Goal: Find specific page/section: Find specific page/section

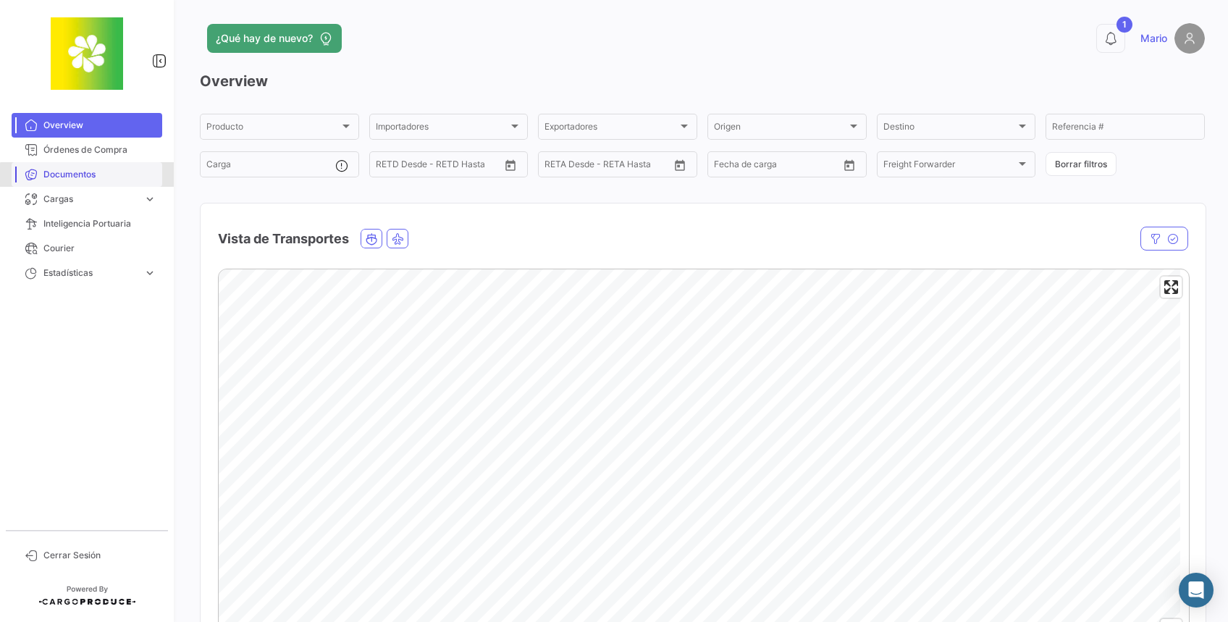
click at [90, 180] on span "Documentos" at bounding box center [99, 174] width 113 height 13
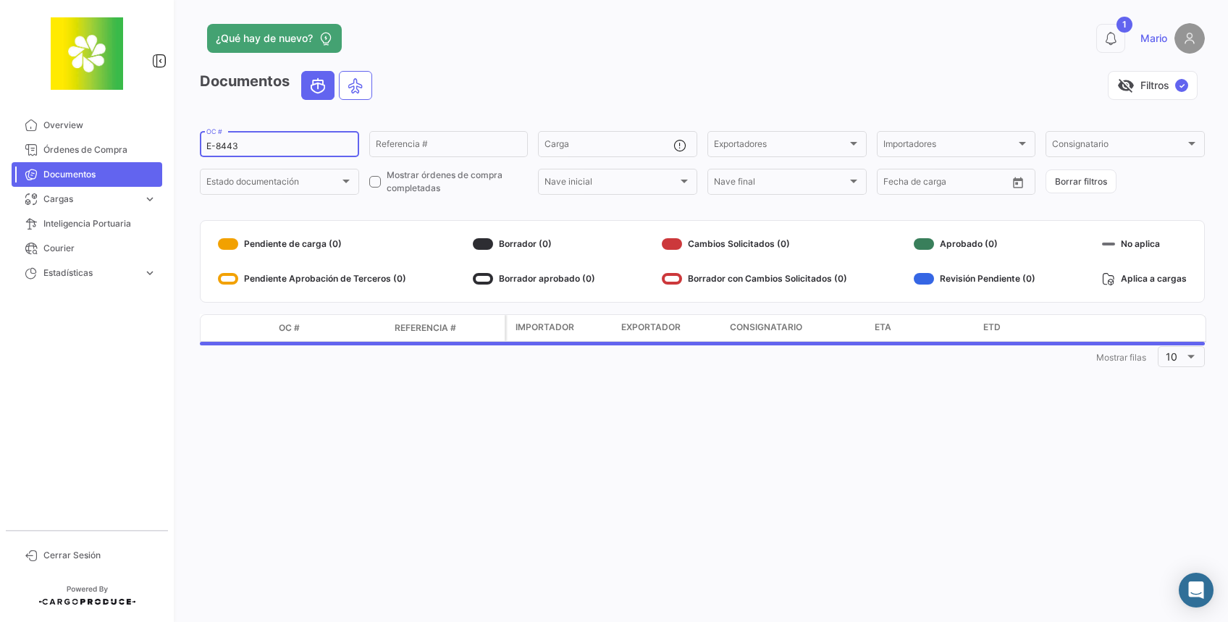
click at [306, 144] on input "E-8443" at bounding box center [279, 146] width 146 height 10
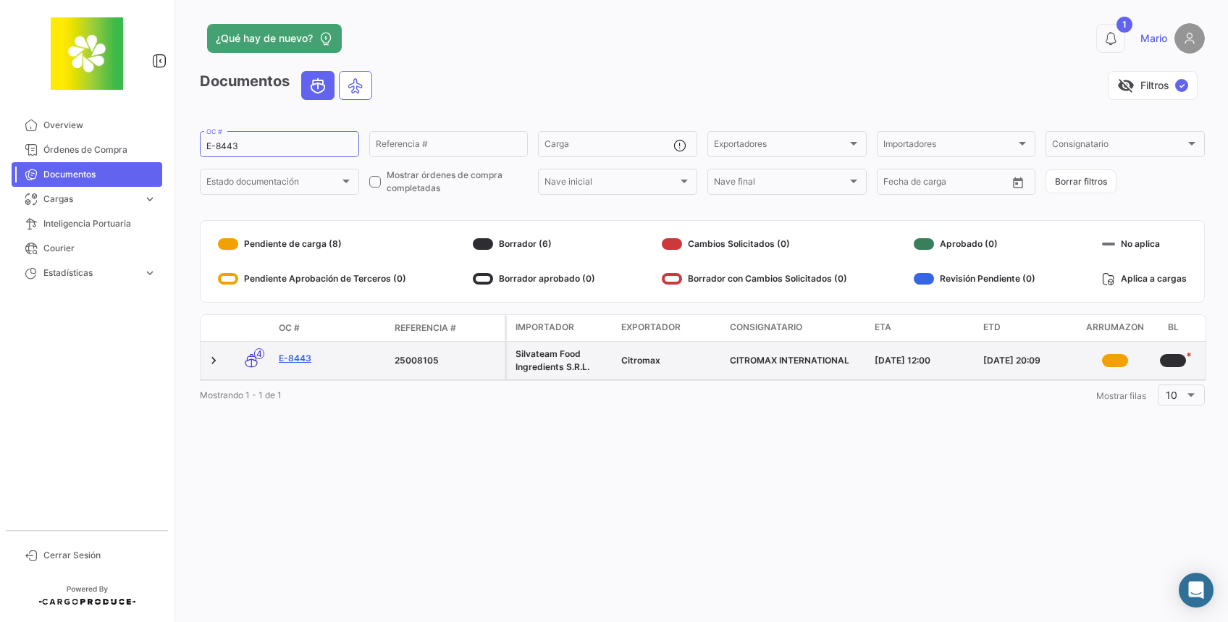
click at [297, 358] on link "E-8443" at bounding box center [331, 358] width 104 height 13
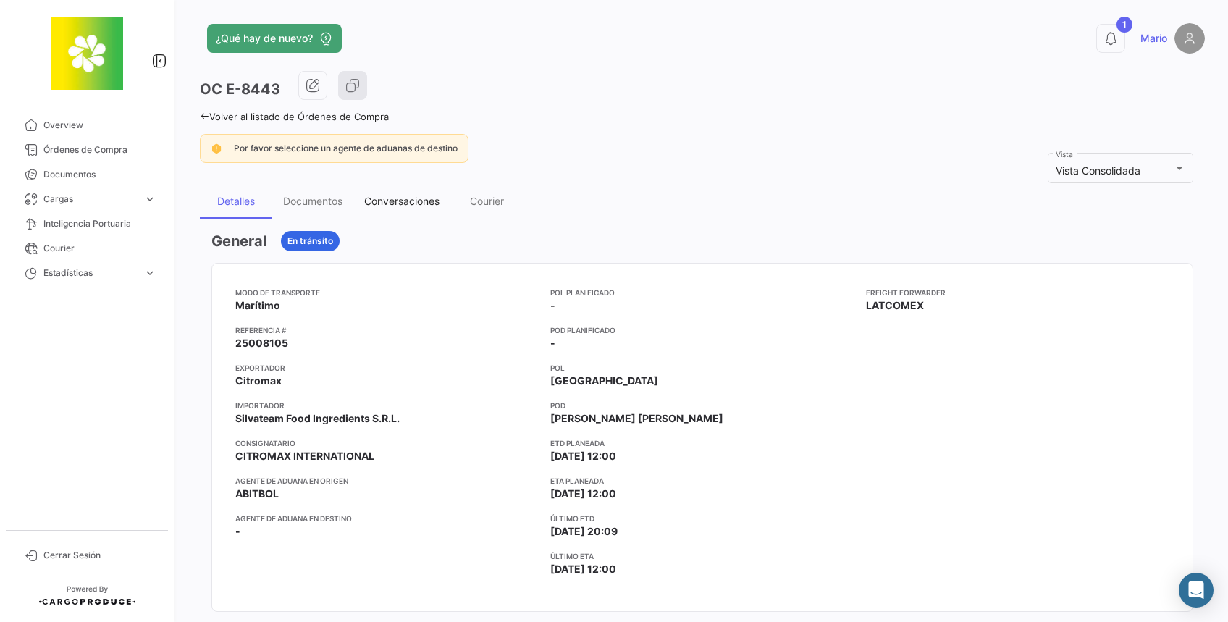
click at [398, 191] on div "Conversaciones" at bounding box center [401, 201] width 97 height 35
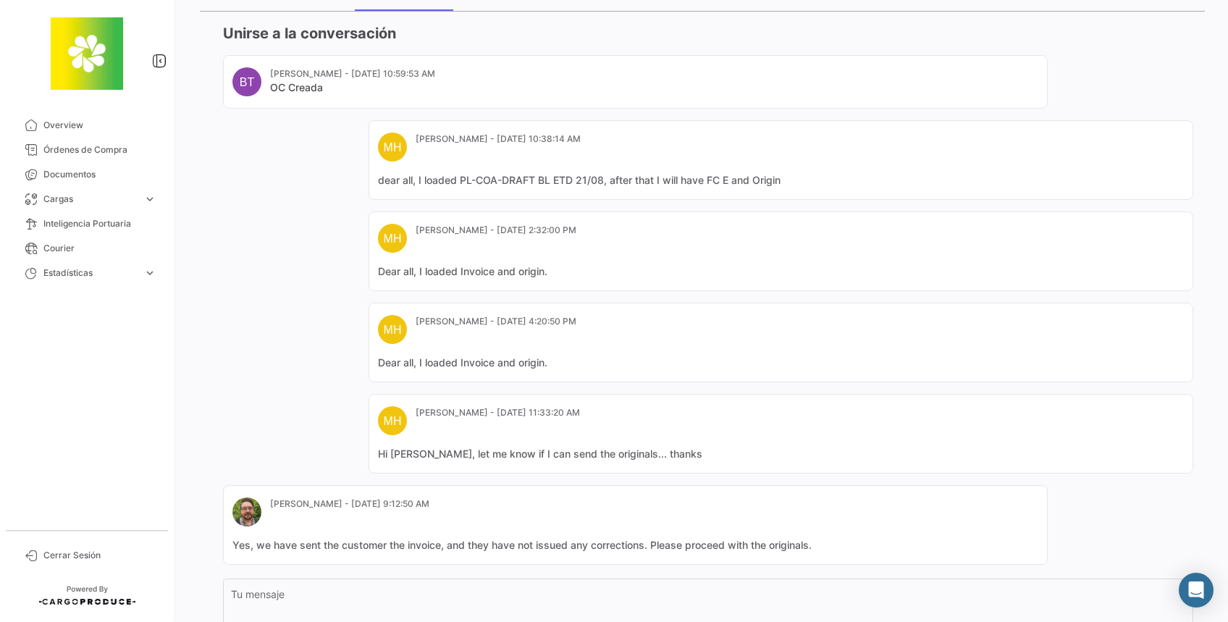
scroll to position [290, 0]
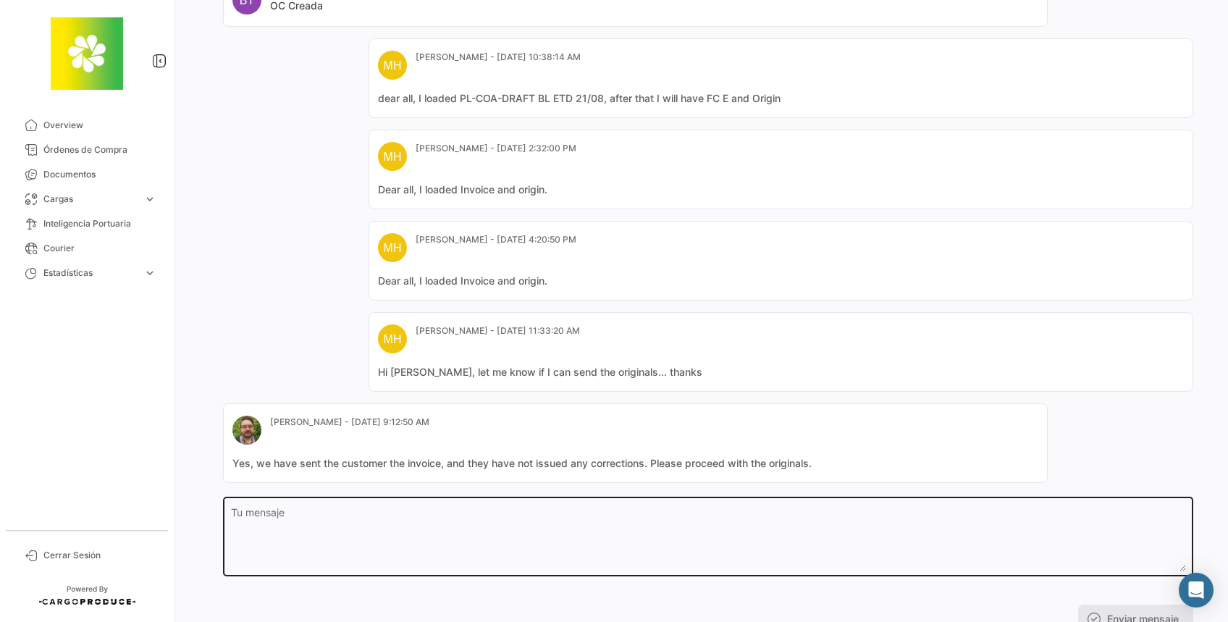
click at [689, 511] on textarea "Tu mensaje" at bounding box center [708, 540] width 955 height 64
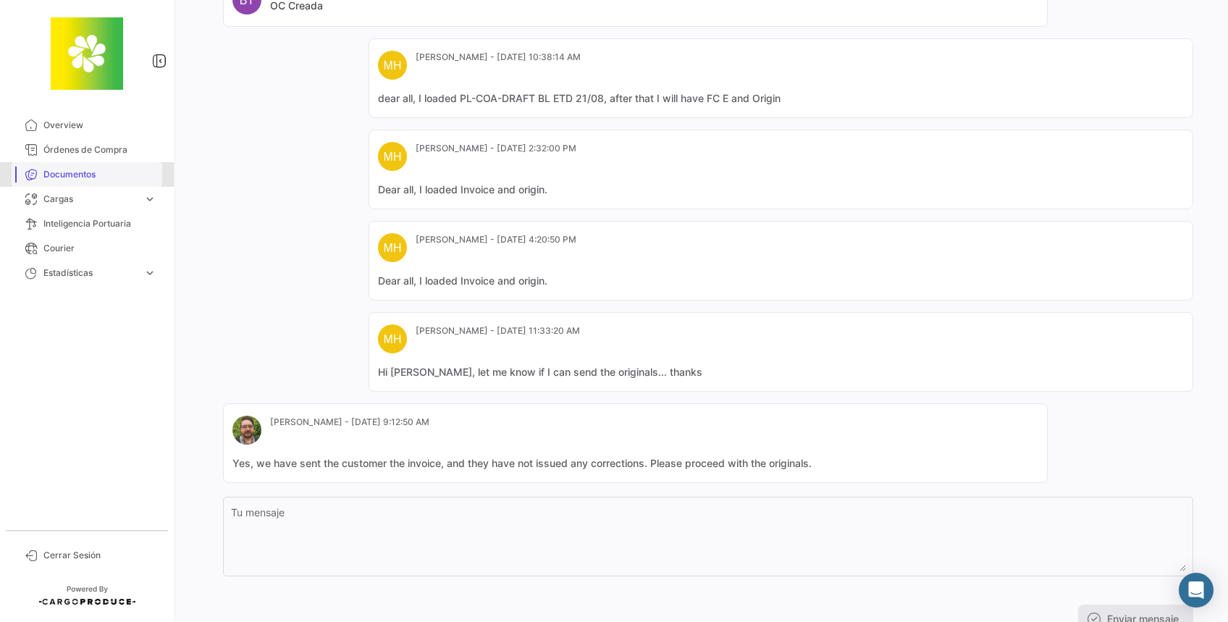
click at [55, 166] on link "Documentos" at bounding box center [87, 174] width 151 height 25
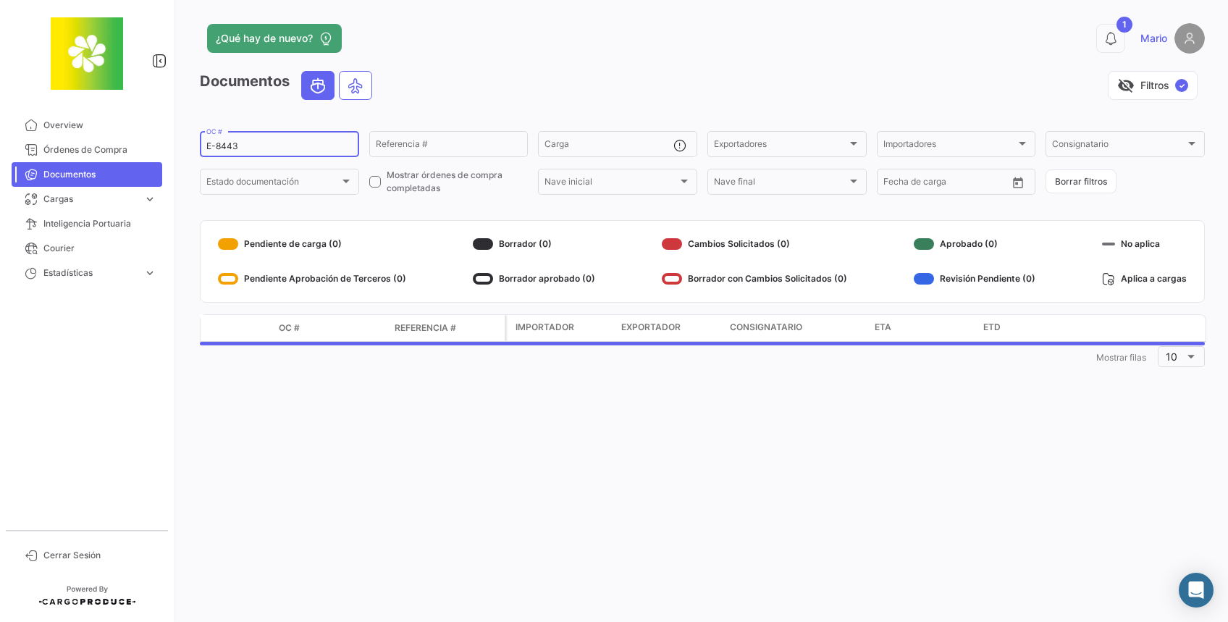
click at [303, 135] on div "E-8443 OC #" at bounding box center [279, 143] width 146 height 28
type input "E-8444"
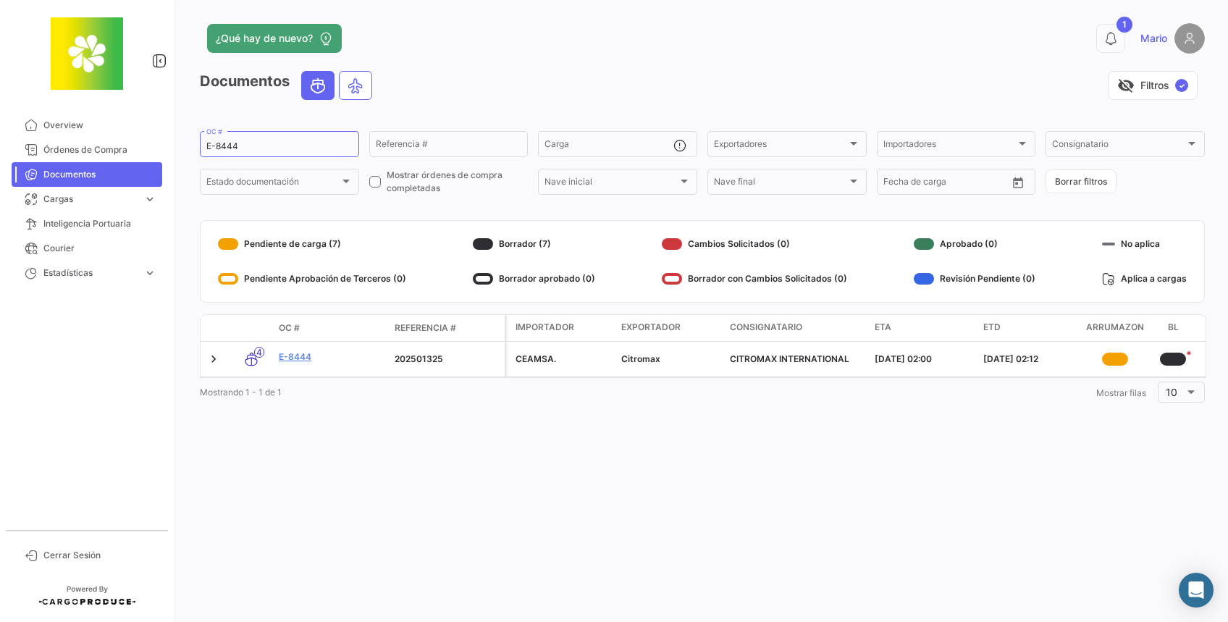
click at [297, 359] on link "E-8444" at bounding box center [331, 356] width 104 height 13
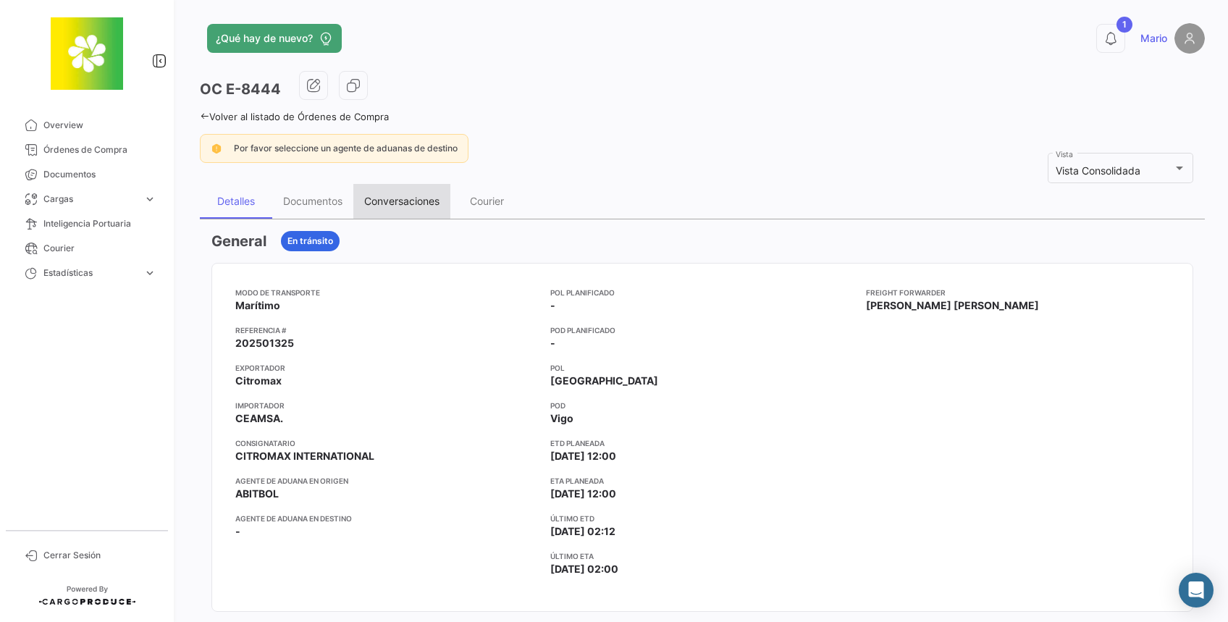
click at [396, 202] on div "Conversaciones" at bounding box center [401, 201] width 75 height 12
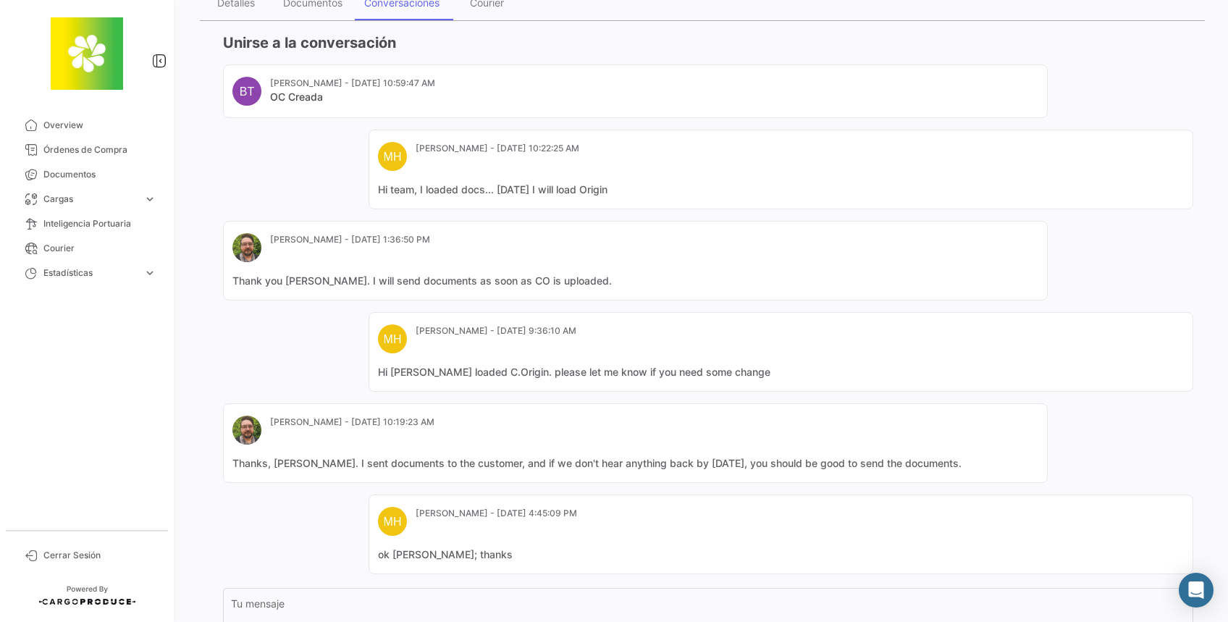
scroll to position [346, 0]
